Goal: Information Seeking & Learning: Learn about a topic

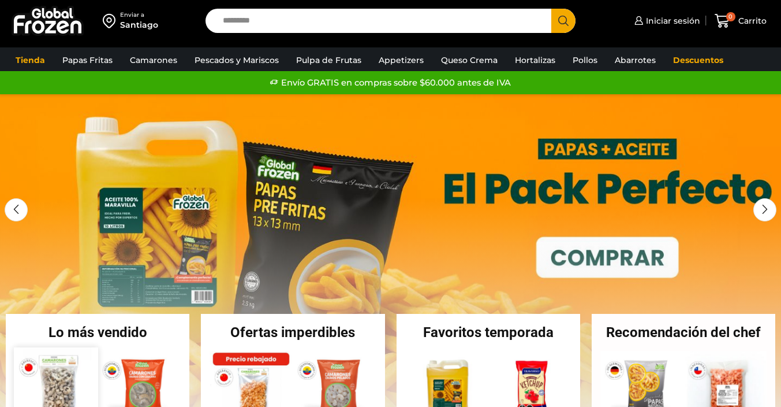
click at [64, 375] on img at bounding box center [56, 389] width 84 height 84
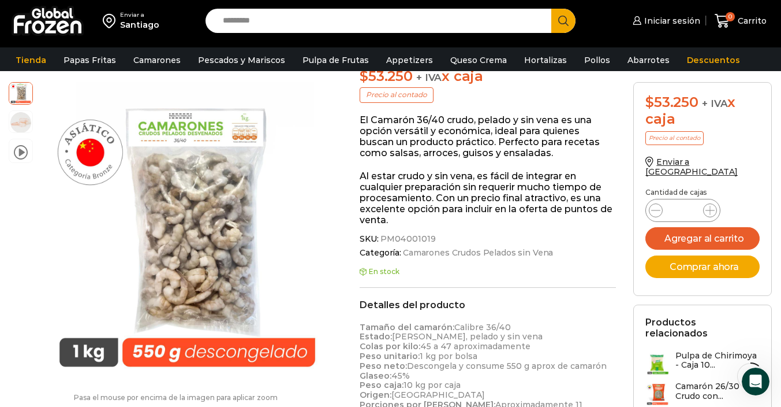
scroll to position [259, 0]
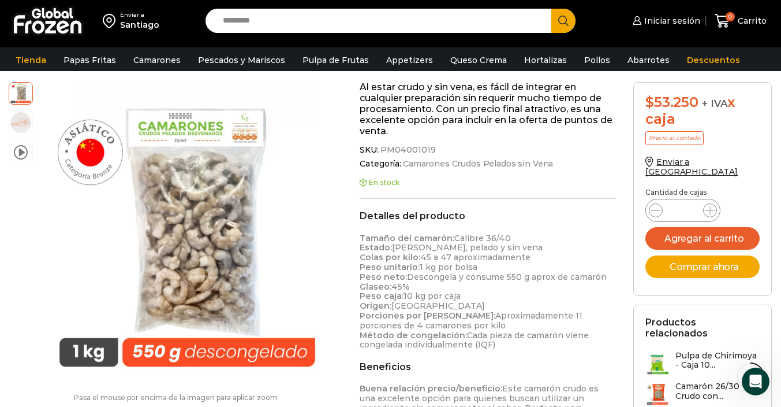
drag, startPoint x: 362, startPoint y: 221, endPoint x: 481, endPoint y: 310, distance: 149.3
click at [481, 310] on p "Tamaño del camarón: Calibre 36/40 Estado: Crudo, pelado y sin vena Colas por ki…" at bounding box center [488, 291] width 256 height 117
copy p "Tamaño del camarón: Calibre 36/40 Estado: Crudo, pelado y sin vena Colas por ki…"
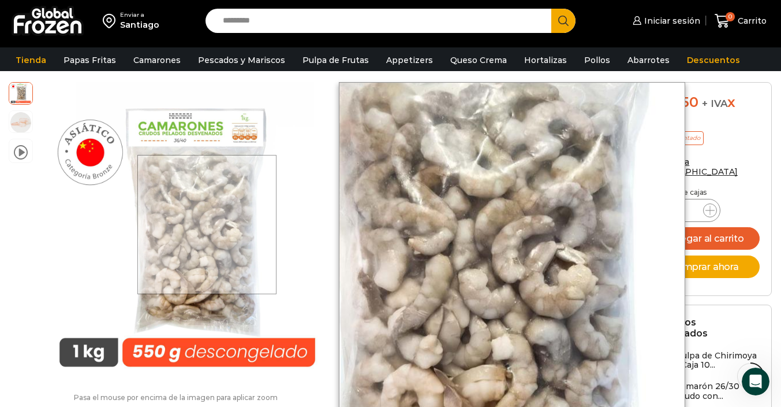
click at [208, 224] on div at bounding box center [206, 224] width 139 height 139
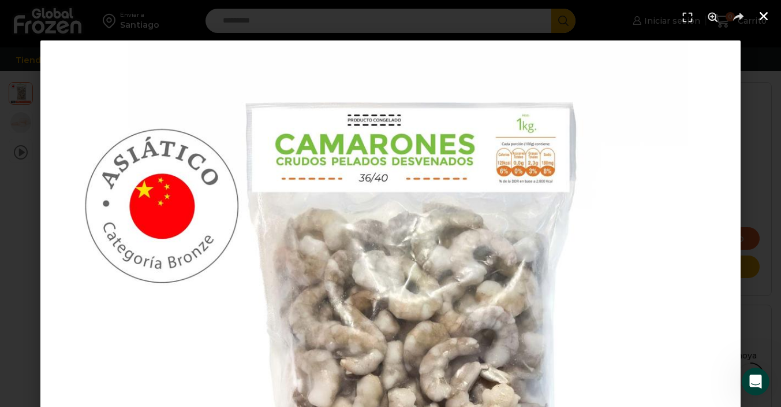
click at [766, 17] on icon "Cerrar (Esc)" at bounding box center [764, 16] width 12 height 12
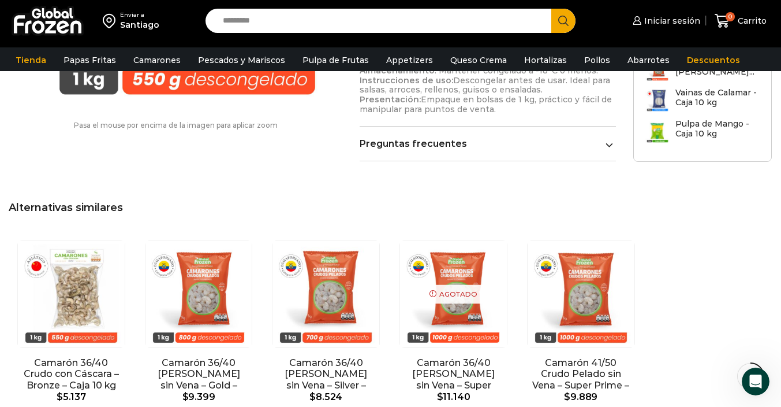
scroll to position [701, 0]
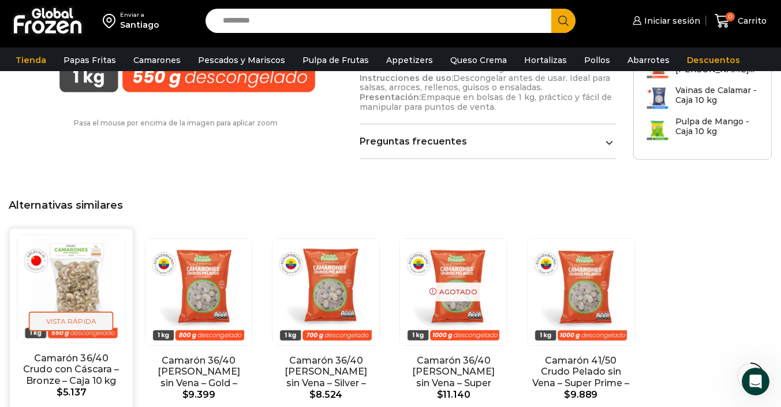
click at [60, 311] on span "Vista Rápida" at bounding box center [71, 321] width 85 height 20
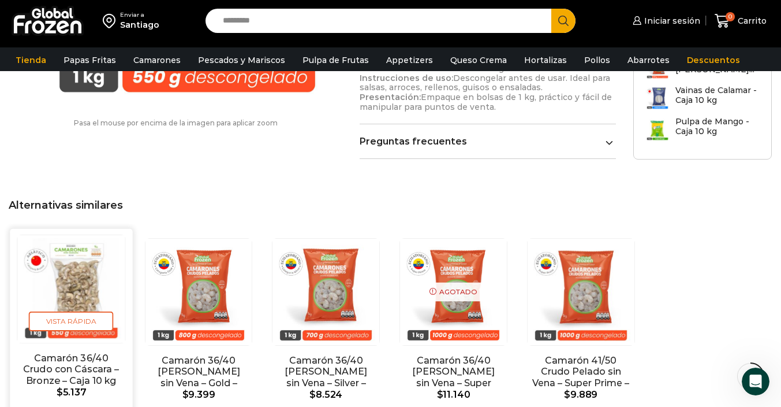
click at [91, 243] on img "1 / 5" at bounding box center [70, 287] width 107 height 107
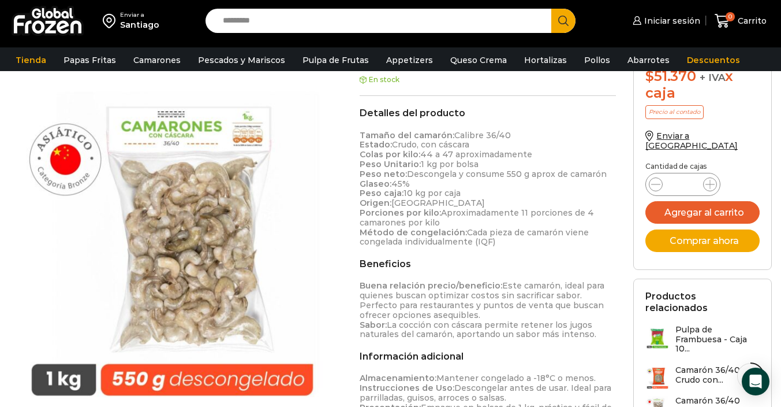
scroll to position [346, 0]
drag, startPoint x: 362, startPoint y: 136, endPoint x: 501, endPoint y: 243, distance: 175.5
click at [501, 243] on p "Tamaño del camarón: Calibre 36/40 Estado: Crudo, con cáscara Colas por kilo: 44…" at bounding box center [488, 188] width 256 height 117
copy p "Tamaño del camarón: Calibre 36/40 Estado: Crudo, con cáscara Colas por kilo: 44…"
